Goal: Information Seeking & Learning: Learn about a topic

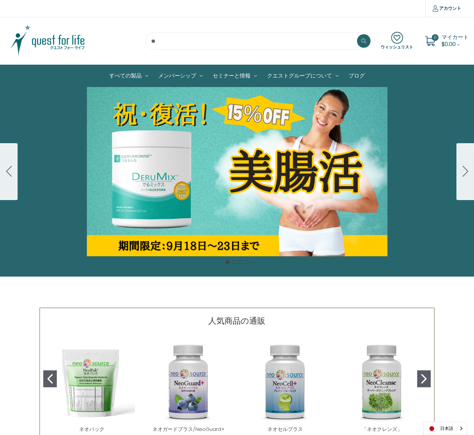
click at [126, 130] on div "カルーセル・タイトル カルーセルスライドに説明を追加します。複数の販売を促進するために使用することができます。 販売中" at bounding box center [237, 171] width 474 height 169
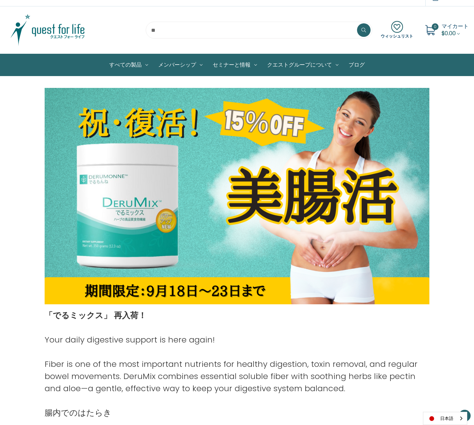
scroll to position [79, 0]
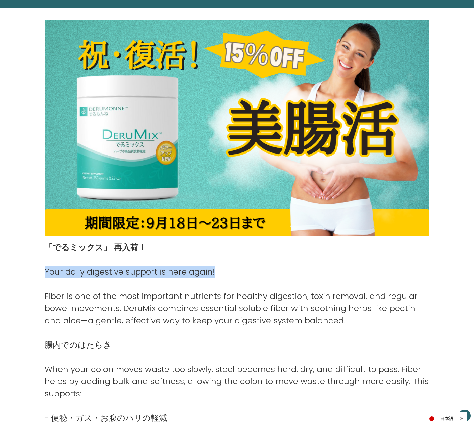
drag, startPoint x: 218, startPoint y: 272, endPoint x: 46, endPoint y: 275, distance: 171.9
click at [46, 275] on p "Your daily digestive support is here again!" at bounding box center [237, 272] width 385 height 12
copy p "Your daily digestive support is here again!"
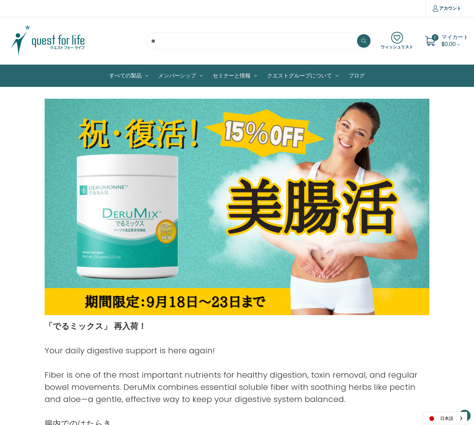
scroll to position [79, 0]
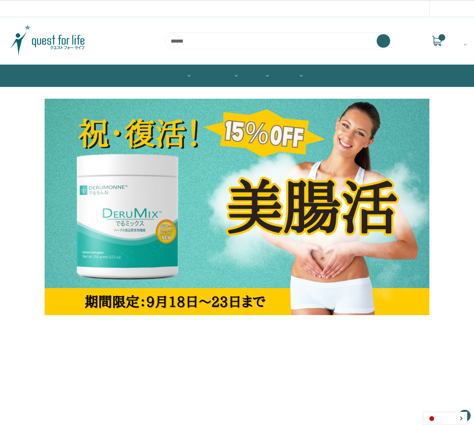
scroll to position [79, 0]
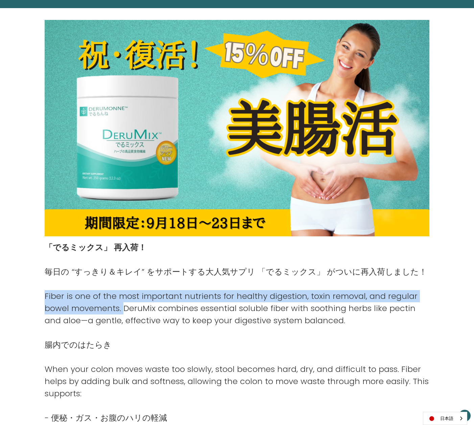
drag, startPoint x: 44, startPoint y: 296, endPoint x: 122, endPoint y: 313, distance: 79.2
click at [122, 312] on p "Fiber is one of the most important nutrients for healthy digestion, toxin remov…" at bounding box center [237, 308] width 385 height 37
copy p "Fiber is one of the most important nutrients for healthy digestion, toxin remov…"
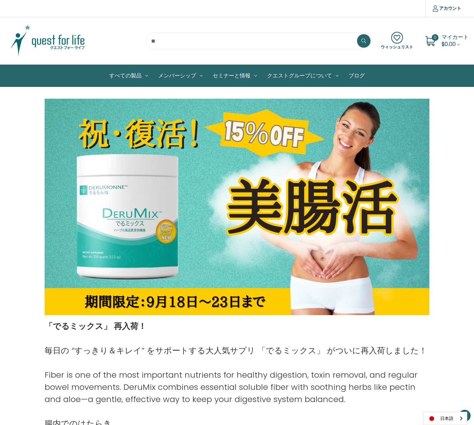
scroll to position [79, 0]
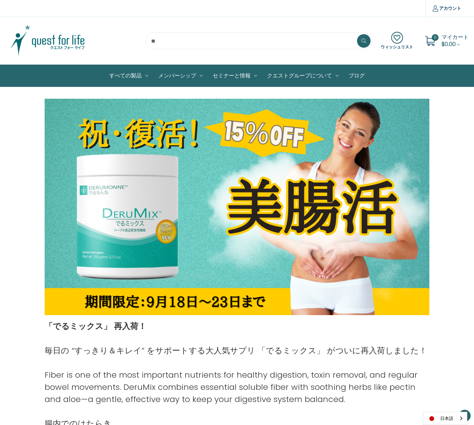
scroll to position [79, 0]
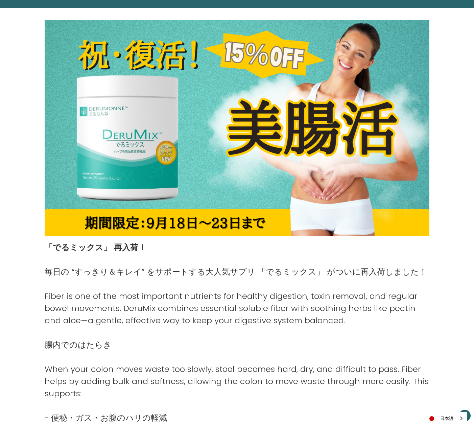
click at [196, 341] on p "腸内でのはたらき" at bounding box center [237, 345] width 385 height 12
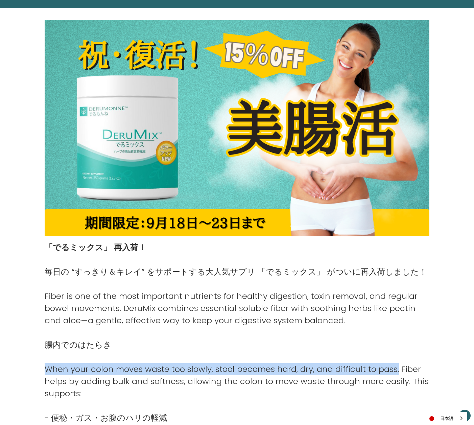
drag, startPoint x: 396, startPoint y: 369, endPoint x: 49, endPoint y: 372, distance: 347.4
click at [46, 371] on p "When your colon moves waste too slowly, stool becomes hard, dry, and difficult …" at bounding box center [237, 381] width 385 height 37
copy p "When your colon moves waste too slowly, stool becomes hard, dry, and difficult …"
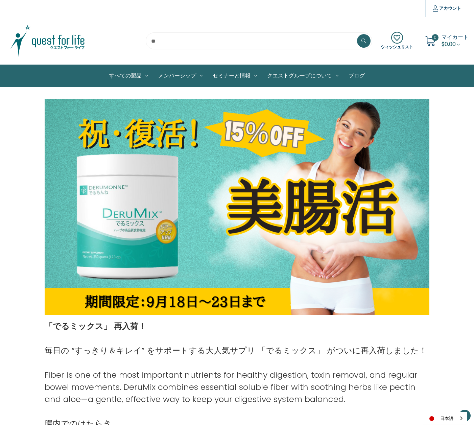
scroll to position [79, 0]
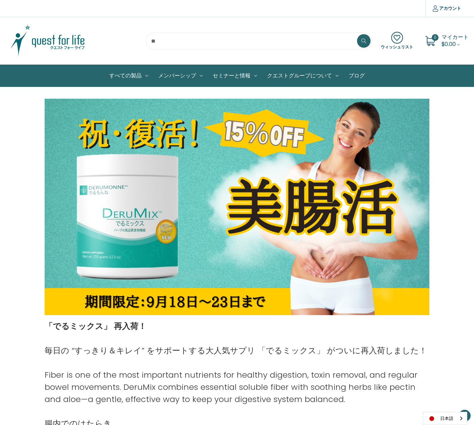
scroll to position [79, 0]
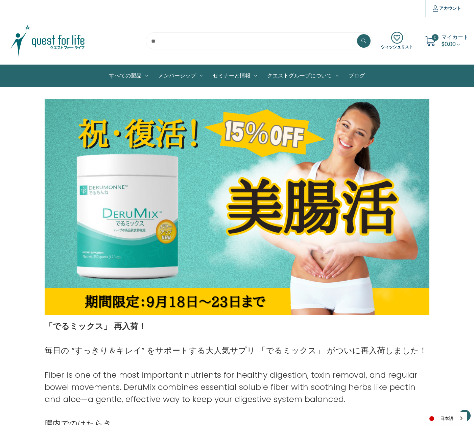
scroll to position [79, 0]
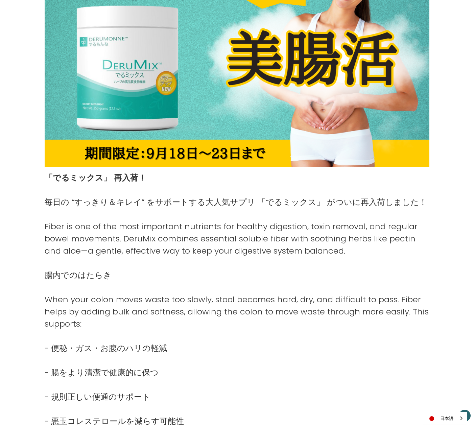
scroll to position [347, 0]
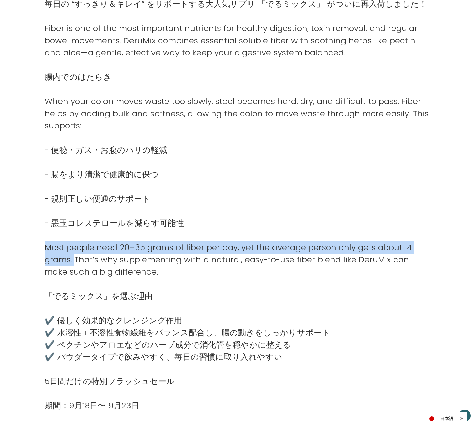
drag, startPoint x: 75, startPoint y: 262, endPoint x: 47, endPoint y: 250, distance: 30.3
click at [47, 250] on p "Most people need 20–35 grams of fiber per day, yet the average person only gets…" at bounding box center [237, 260] width 385 height 37
copy p "Most people need 20–35 grams of fiber per day, yet the average person only gets…"
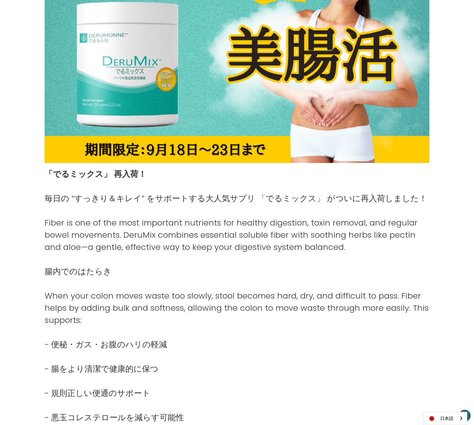
scroll to position [76, 0]
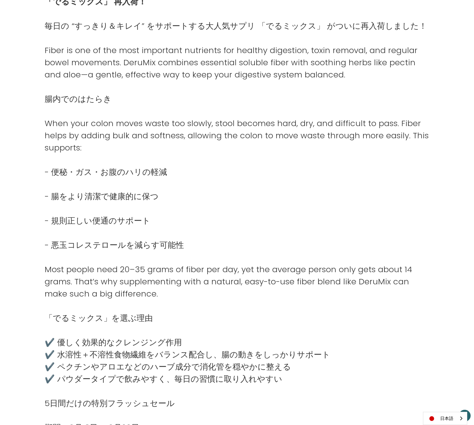
scroll to position [254, 0]
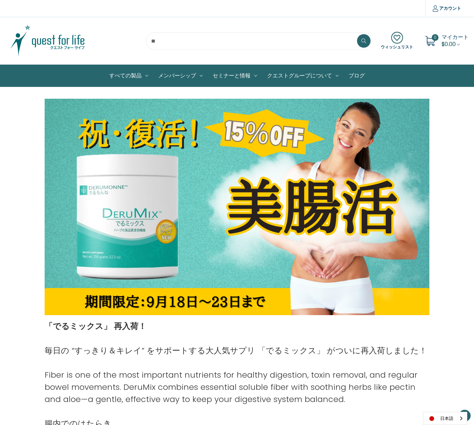
scroll to position [254, 0]
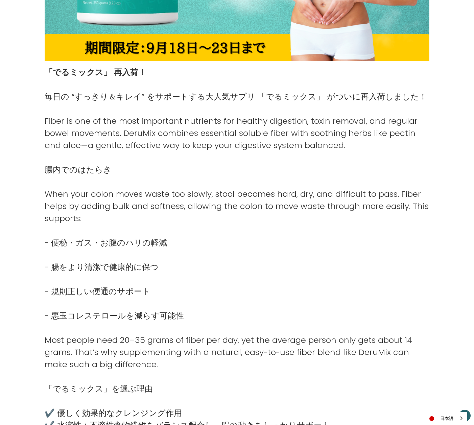
click at [458, 419] on div "日本語" at bounding box center [445, 418] width 44 height 13
click at [451, 407] on link "English" at bounding box center [442, 406] width 37 height 13
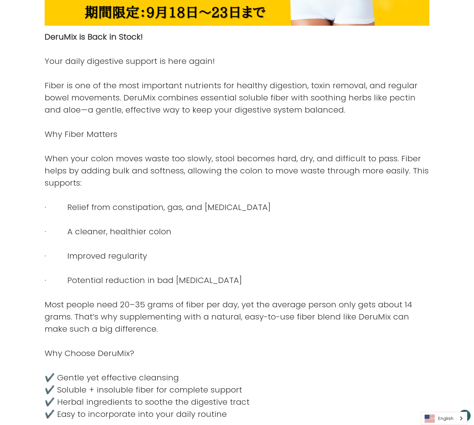
scroll to position [324, 0]
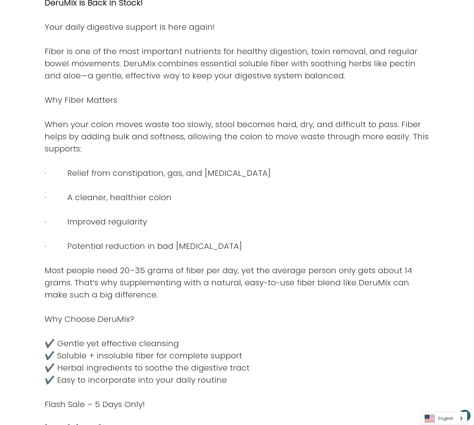
click at [461, 420] on div "English" at bounding box center [444, 418] width 46 height 13
click at [453, 405] on link "日本語" at bounding box center [439, 406] width 35 height 13
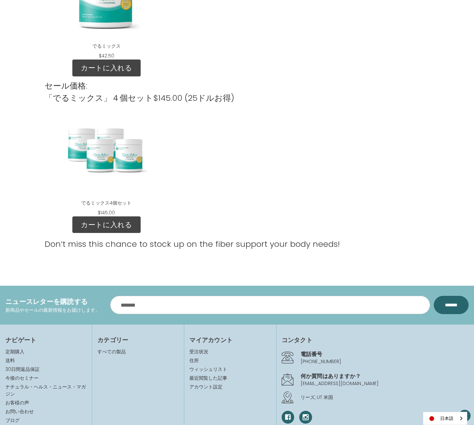
scroll to position [896, 0]
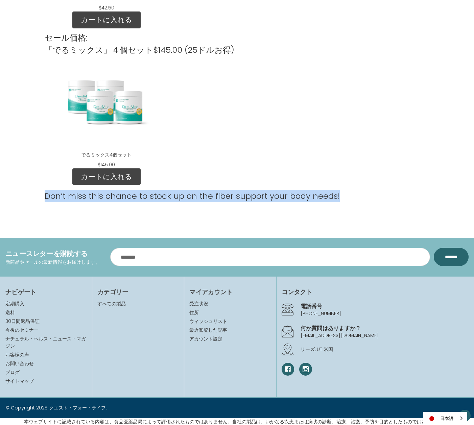
drag, startPoint x: 338, startPoint y: 198, endPoint x: 46, endPoint y: 197, distance: 292.3
click at [46, 197] on div "Don’t miss this chance to stock up on the fiber support your body needs!" at bounding box center [237, 196] width 385 height 12
copy p "Don’t miss this chance to stock up on the fiber support your body needs!"
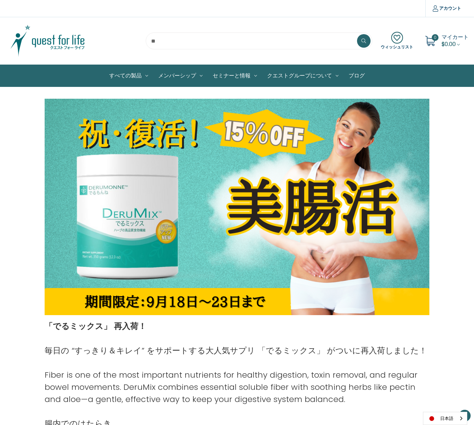
scroll to position [896, 0]
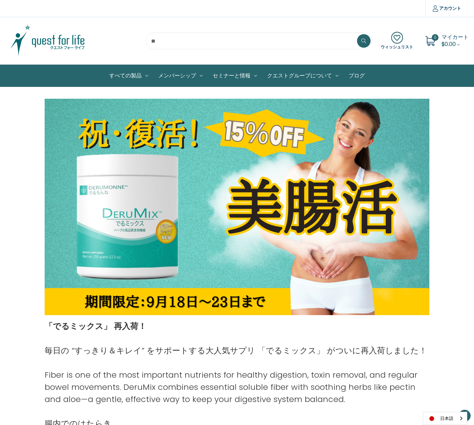
scroll to position [896, 0]
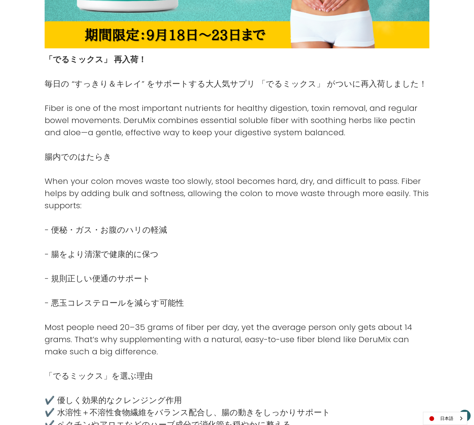
scroll to position [318, 0]
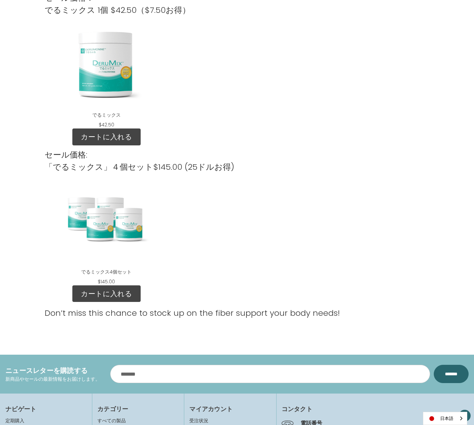
scroll to position [896, 0]
